Goal: Task Accomplishment & Management: Complete application form

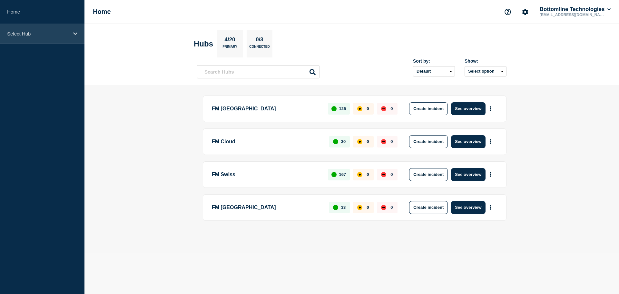
click at [22, 35] on p "Select Hub" at bounding box center [38, 33] width 62 height 5
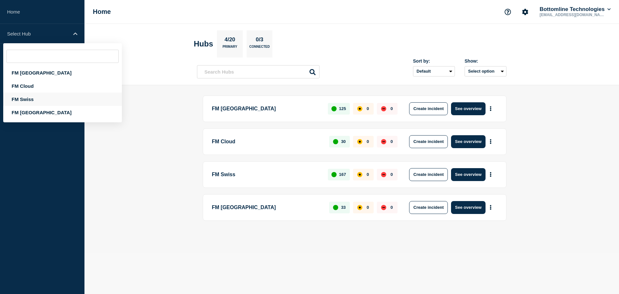
click at [28, 94] on div "FM Swiss" at bounding box center [62, 99] width 119 height 13
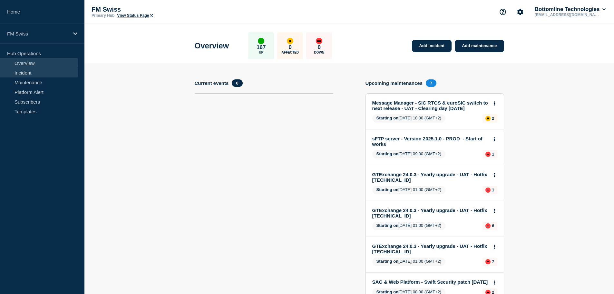
click at [28, 75] on link "Incident" at bounding box center [39, 73] width 78 height 10
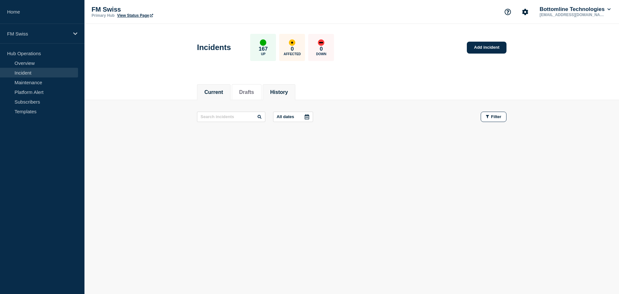
click at [291, 86] on li "History" at bounding box center [279, 92] width 33 height 16
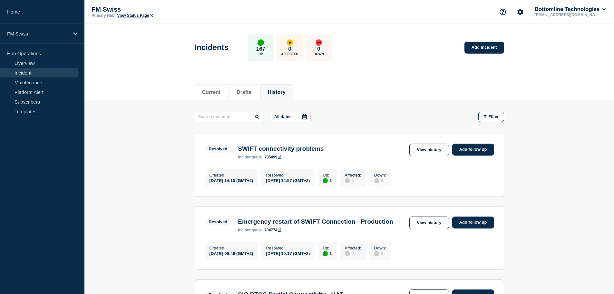
click at [305, 117] on icon at bounding box center [304, 116] width 5 height 5
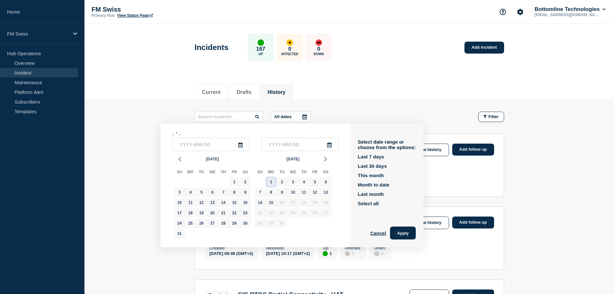
click at [272, 181] on div "1" at bounding box center [271, 181] width 9 height 9
type input "[DATE]"
click at [282, 182] on div "2" at bounding box center [282, 181] width 9 height 9
type input "[DATE]"
click at [403, 232] on button "Apply" at bounding box center [403, 232] width 26 height 13
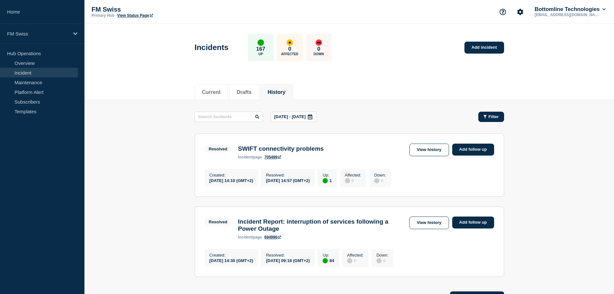
click at [488, 118] on div "Filter" at bounding box center [491, 116] width 15 height 5
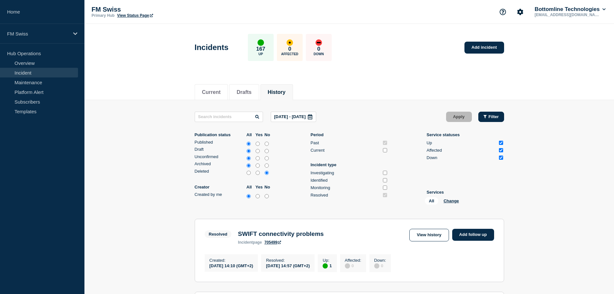
click at [494, 118] on span "Filter" at bounding box center [494, 116] width 10 height 5
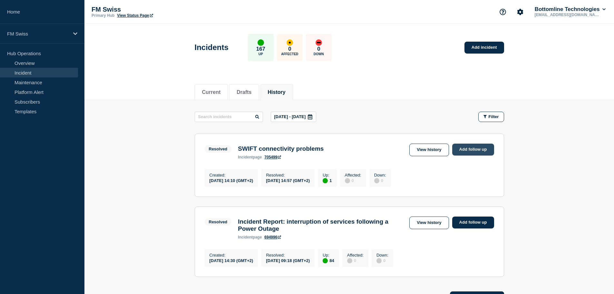
click at [467, 148] on link "Add follow up" at bounding box center [473, 150] width 42 height 12
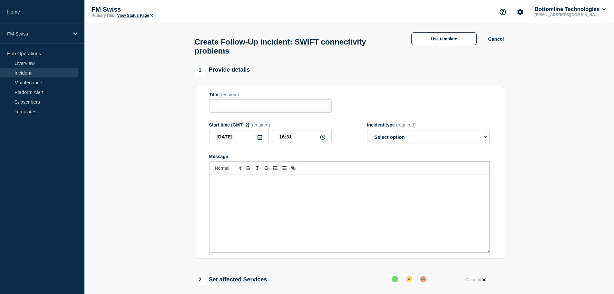
type input "SWIFT connectivity problems"
click at [384, 136] on select "Select option Investigating Identified Monitoring Resolved" at bounding box center [428, 137] width 123 height 14
click at [384, 137] on select "Select option Investigating Identified Monitoring Resolved" at bounding box center [428, 137] width 123 height 14
click at [456, 38] on button "Use template" at bounding box center [444, 38] width 65 height 13
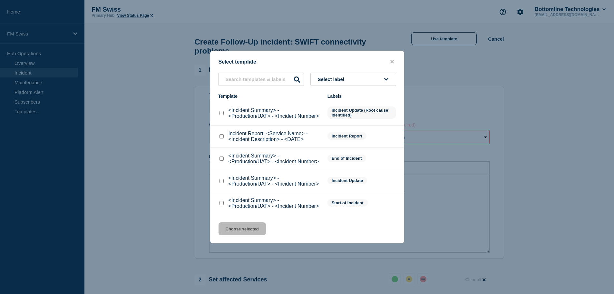
click at [221, 138] on input "Incident Report: <Service Name> - <Incident Description> - <DATE> checkbox" at bounding box center [222, 136] width 4 height 4
checkbox input "true"
click at [253, 228] on button "Choose selected" at bounding box center [242, 228] width 47 height 13
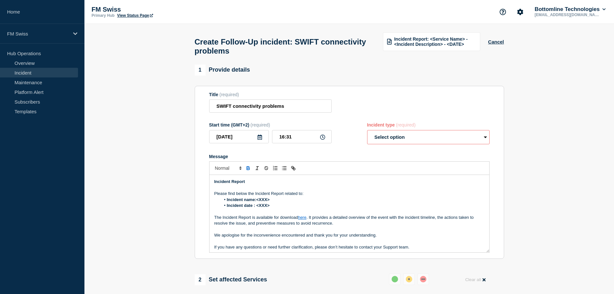
scroll to position [25, 0]
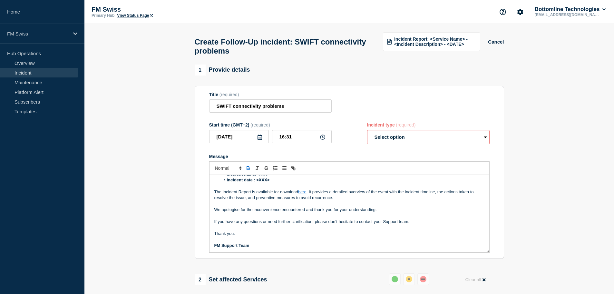
click at [303, 194] on link "here" at bounding box center [302, 191] width 8 height 5
click at [299, 206] on link "here" at bounding box center [297, 203] width 8 height 8
click at [415, 231] on p "Message" at bounding box center [349, 228] width 270 height 6
click at [387, 142] on select "Select option Investigating Identified Monitoring Resolved" at bounding box center [428, 137] width 123 height 14
select select "resolved"
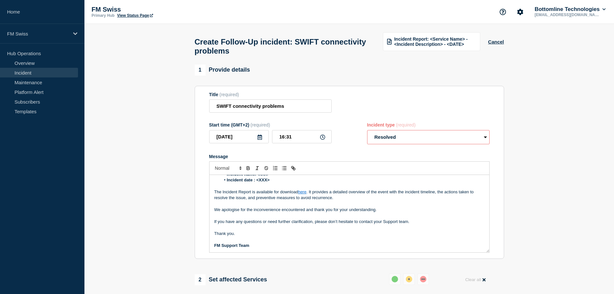
click at [367, 133] on select "Select option Investigating Identified Monitoring Resolved" at bounding box center [428, 137] width 123 height 14
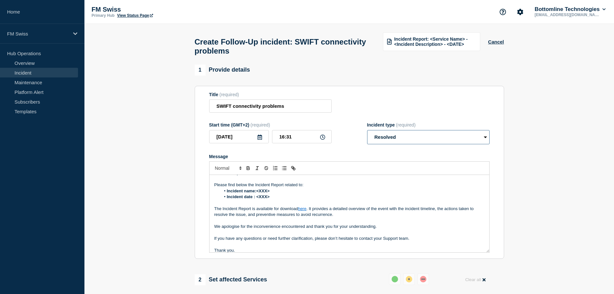
scroll to position [0, 0]
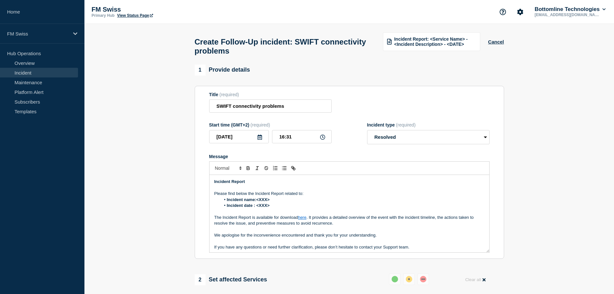
click at [303, 201] on li "Incident name:<XXX>" at bounding box center [353, 200] width 264 height 6
click at [291, 208] on li "Incident date : <XXX>" at bounding box center [353, 206] width 264 height 6
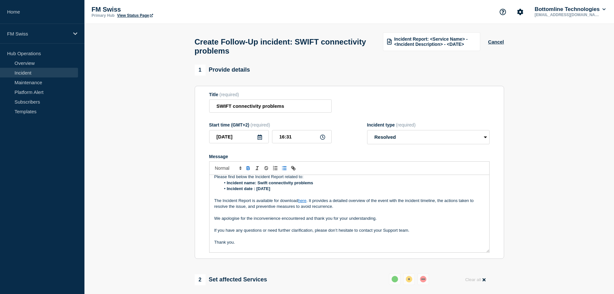
scroll to position [25, 0]
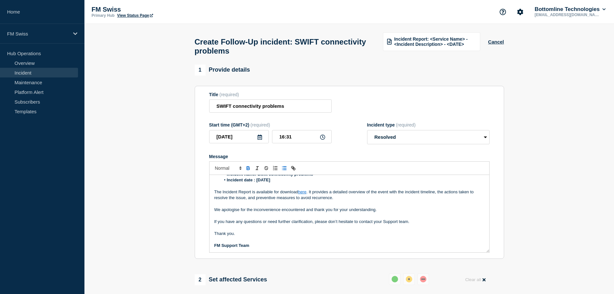
click at [303, 194] on link "here" at bounding box center [302, 191] width 8 height 5
click at [309, 204] on link at bounding box center [309, 203] width 15 height 5
paste input "ttps://[DOMAIN_NAME][URL]"
type input "[URL][DOMAIN_NAME]"
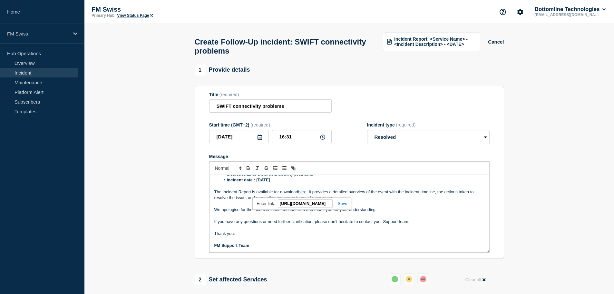
click at [343, 206] on link at bounding box center [340, 203] width 15 height 5
click at [303, 194] on link "here" at bounding box center [302, 191] width 8 height 5
click at [303, 207] on link "[URL][DOMAIN_NAME]" at bounding box center [287, 203] width 44 height 8
